Goal: Task Accomplishment & Management: Use online tool/utility

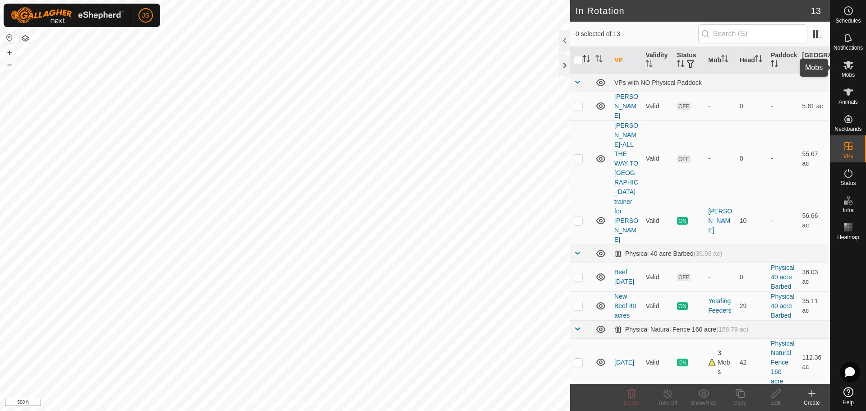
click at [845, 68] on icon at bounding box center [848, 65] width 10 height 9
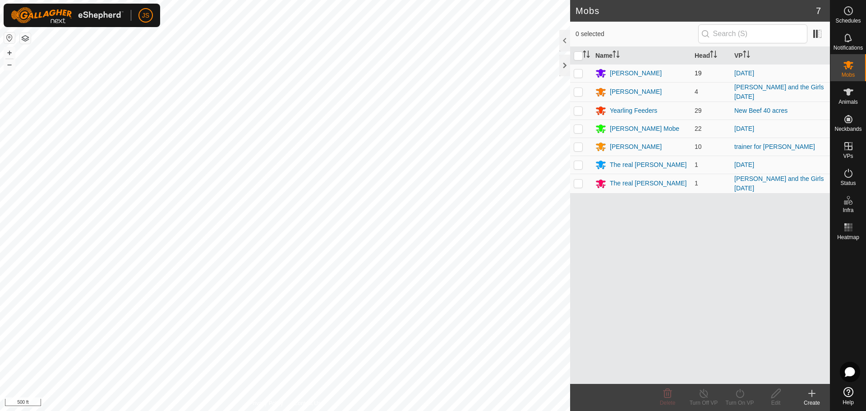
click at [578, 72] on p-checkbox at bounding box center [578, 72] width 9 height 7
checkbox input "true"
click at [577, 127] on p-checkbox at bounding box center [578, 128] width 9 height 7
checkbox input "true"
click at [580, 162] on p-checkbox at bounding box center [578, 164] width 9 height 7
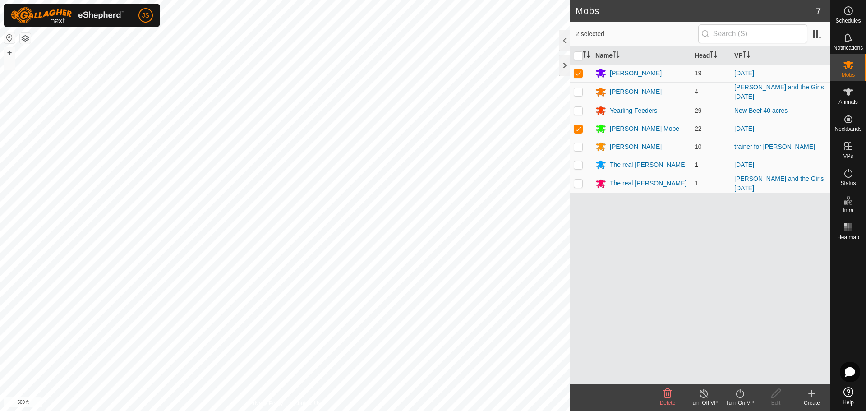
checkbox input "true"
click at [737, 399] on div "Turn On VP" at bounding box center [740, 403] width 36 height 8
click at [737, 373] on link "Now" at bounding box center [766, 373] width 89 height 18
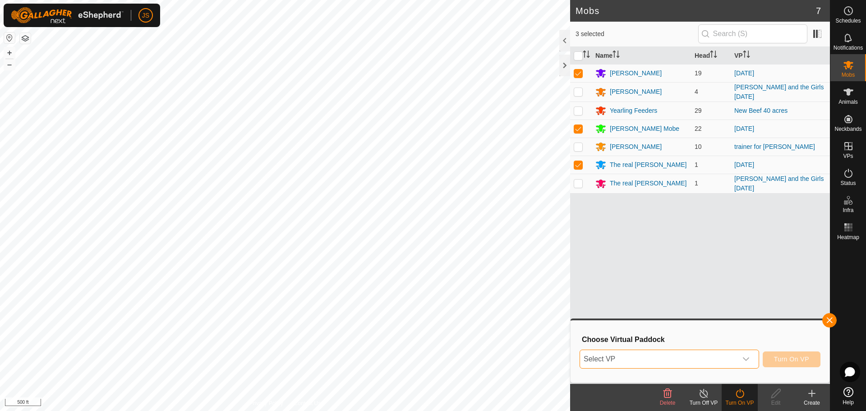
click at [671, 354] on span "Select VP" at bounding box center [658, 359] width 157 height 18
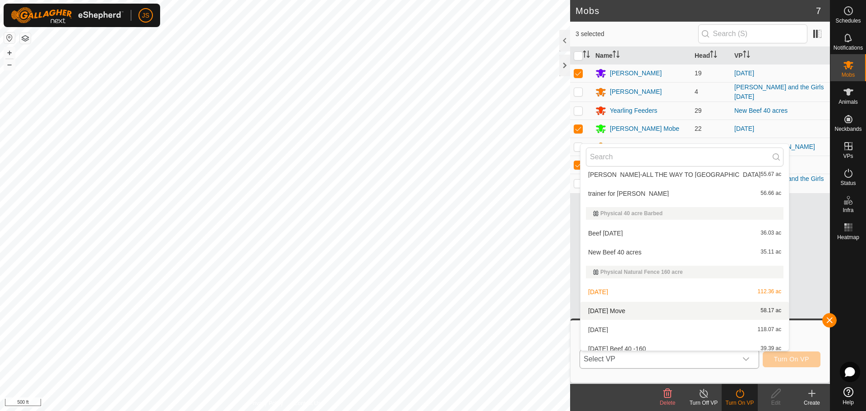
scroll to position [59, 0]
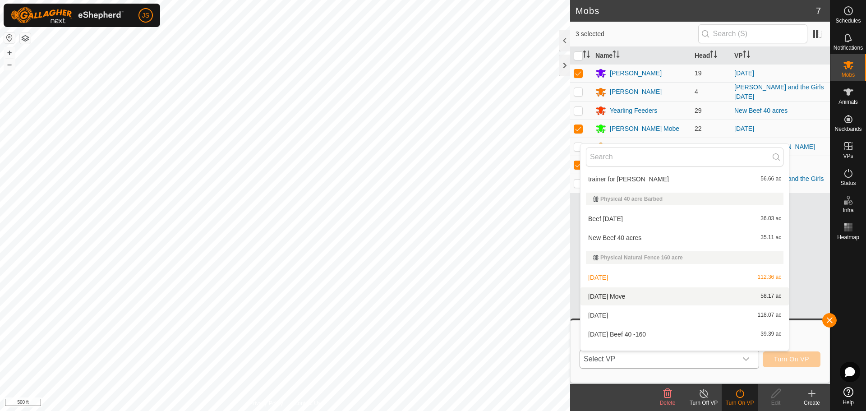
click at [644, 294] on li "[DATE] Move 58.17 ac" at bounding box center [684, 296] width 208 height 18
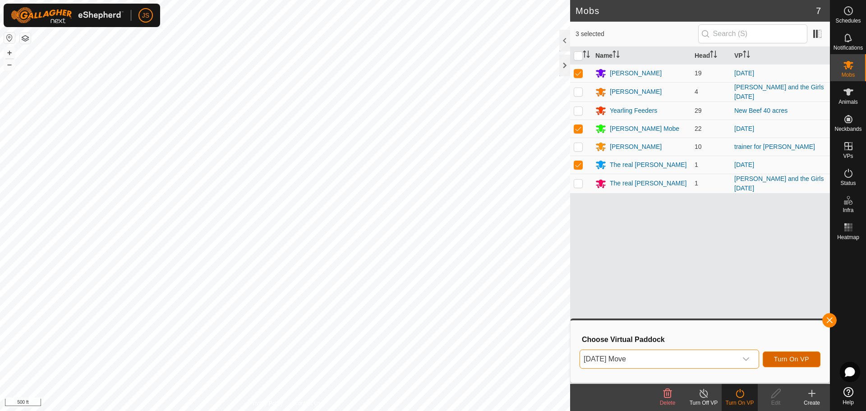
click at [786, 359] on span "Turn On VP" at bounding box center [791, 358] width 35 height 7
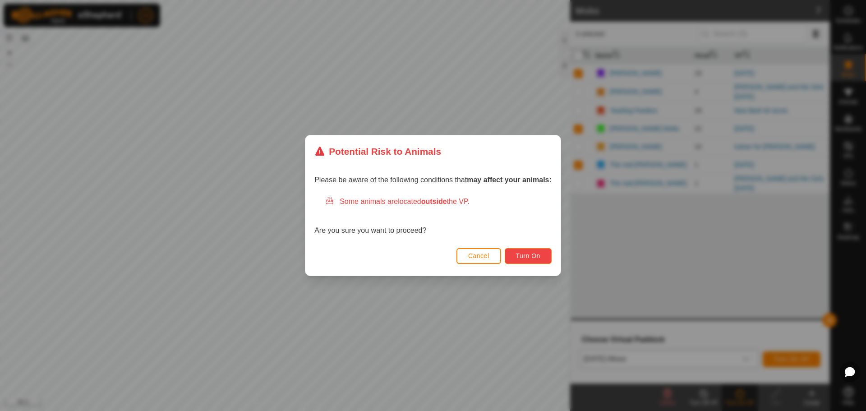
click at [527, 256] on span "Turn On" at bounding box center [528, 255] width 24 height 7
